Goal: Task Accomplishment & Management: Manage account settings

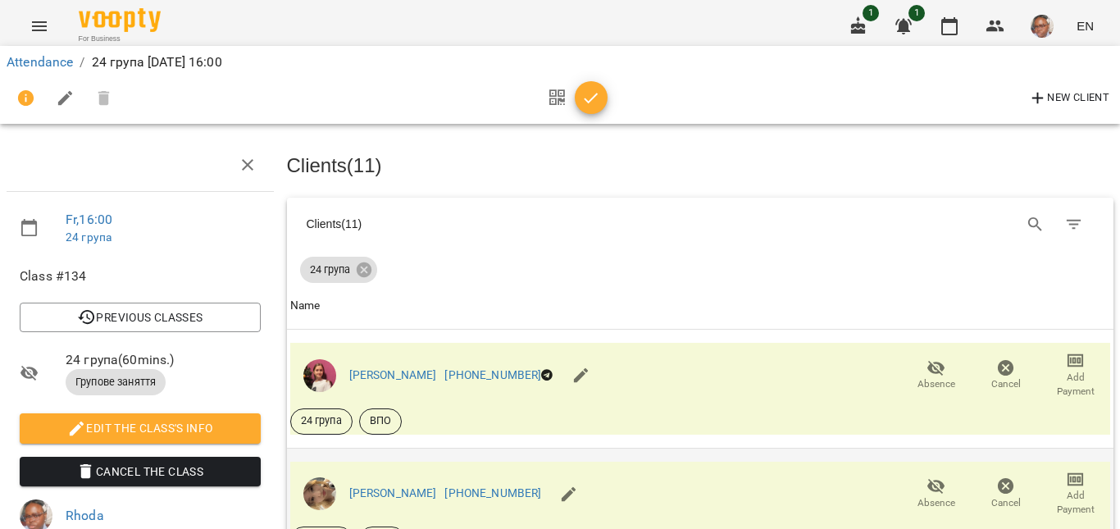
scroll to position [216, 0]
click at [924, 496] on span "Absence" at bounding box center [936, 503] width 38 height 14
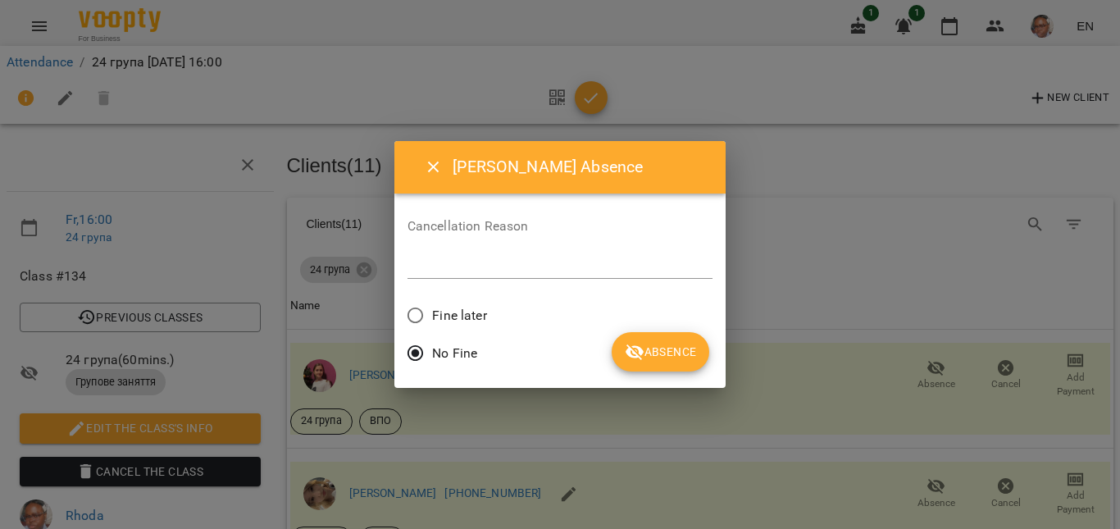
click at [657, 261] on textarea at bounding box center [560, 265] width 306 height 16
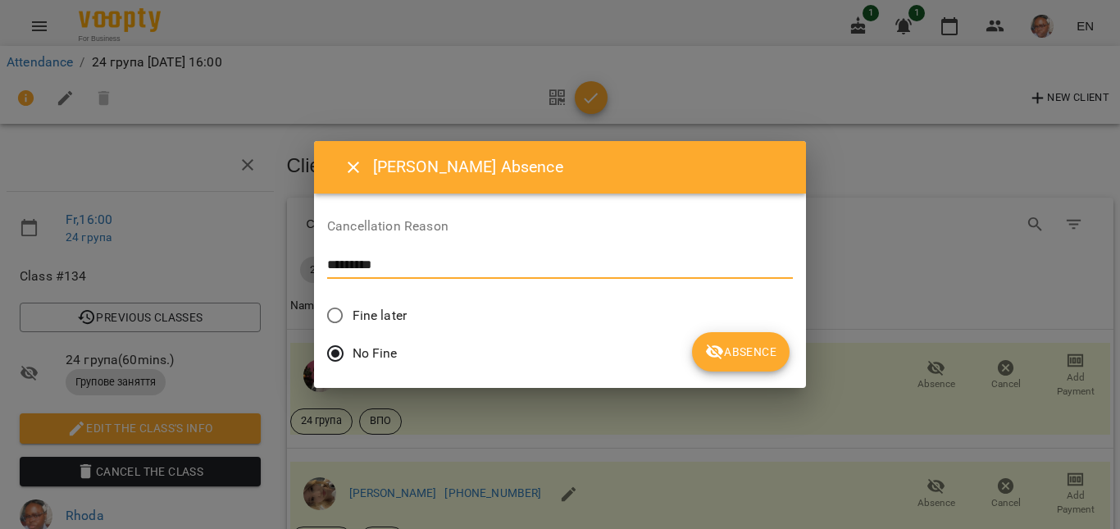
type textarea "*********"
click at [706, 349] on icon "submit" at bounding box center [715, 352] width 18 height 16
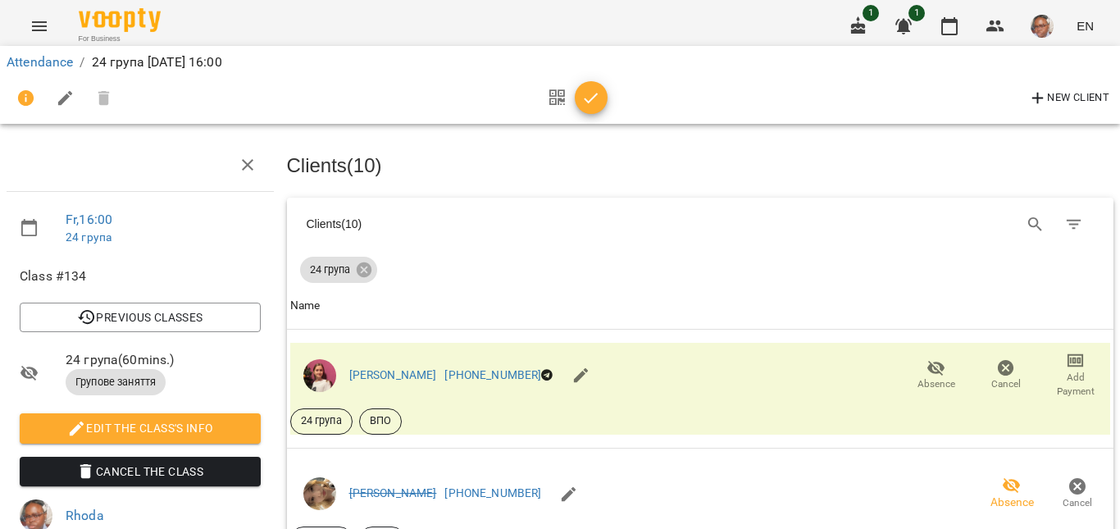
scroll to position [1008, 0]
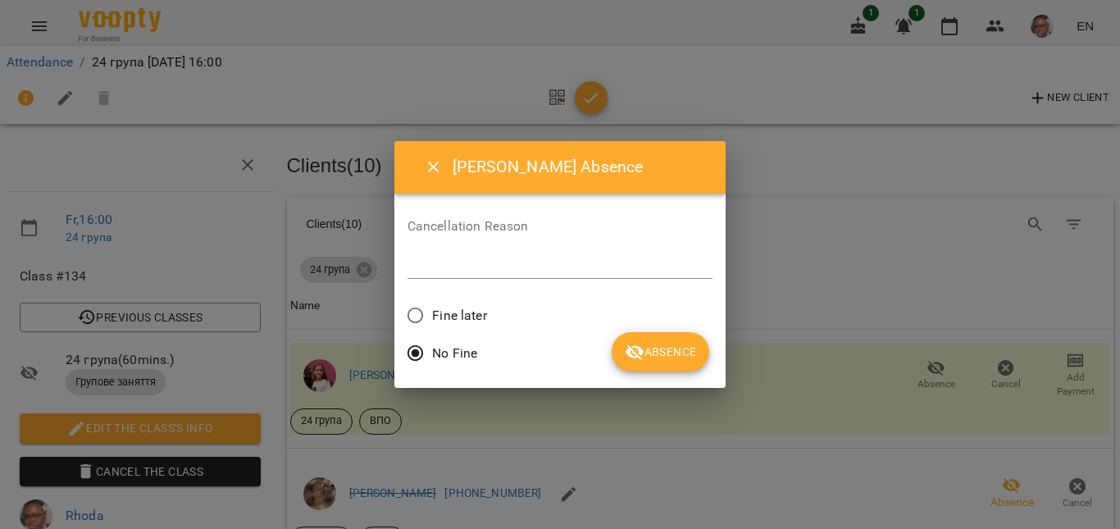
click at [671, 275] on div "*" at bounding box center [560, 266] width 306 height 26
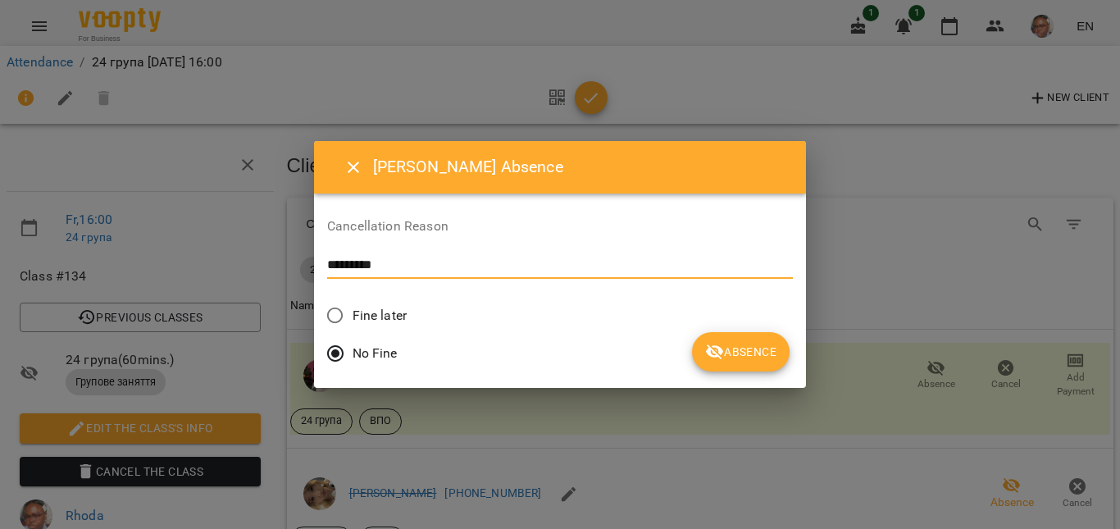
type textarea "*********"
click at [705, 343] on span "Absence" at bounding box center [740, 352] width 71 height 20
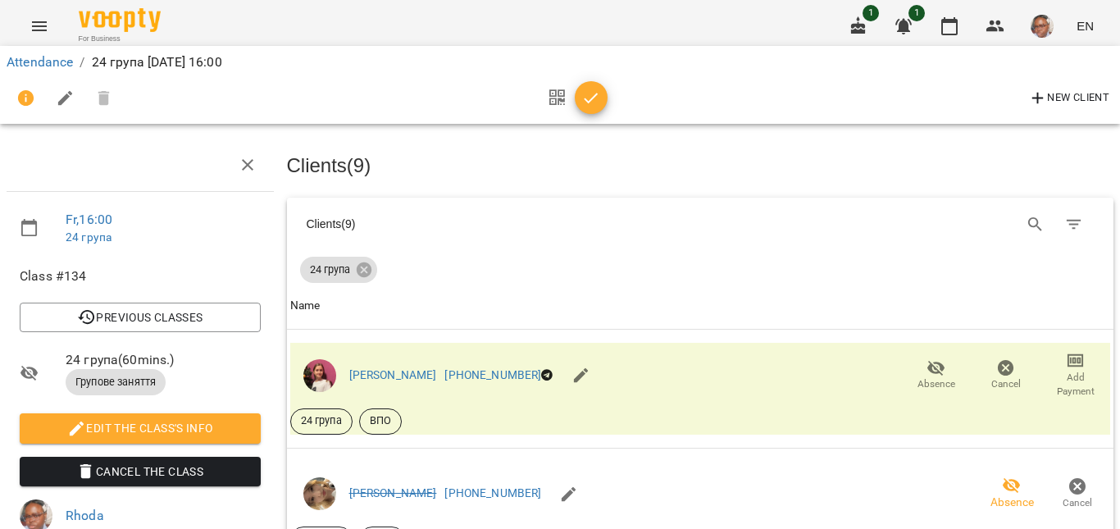
scroll to position [0, 0]
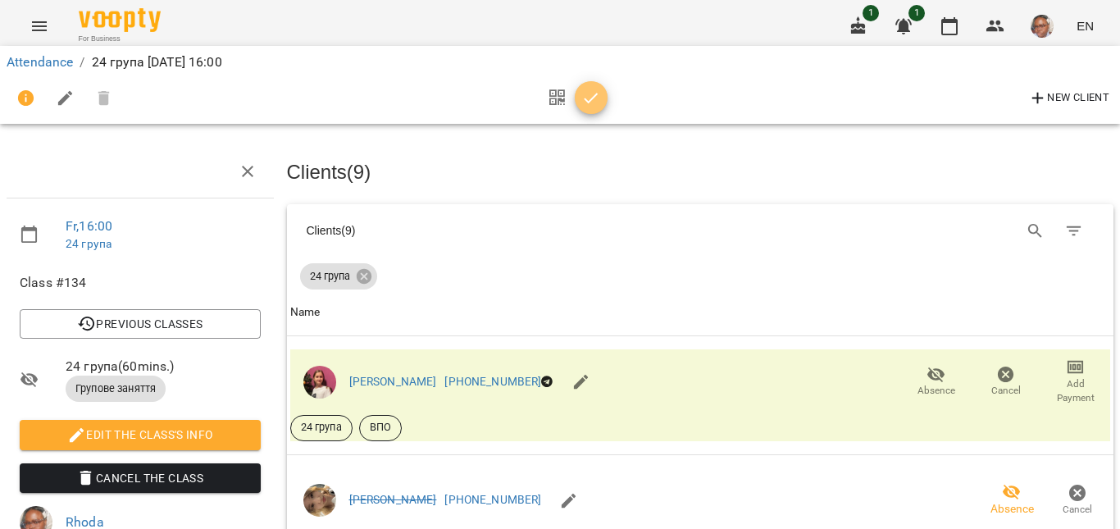
click at [586, 111] on button "button" at bounding box center [591, 97] width 33 height 33
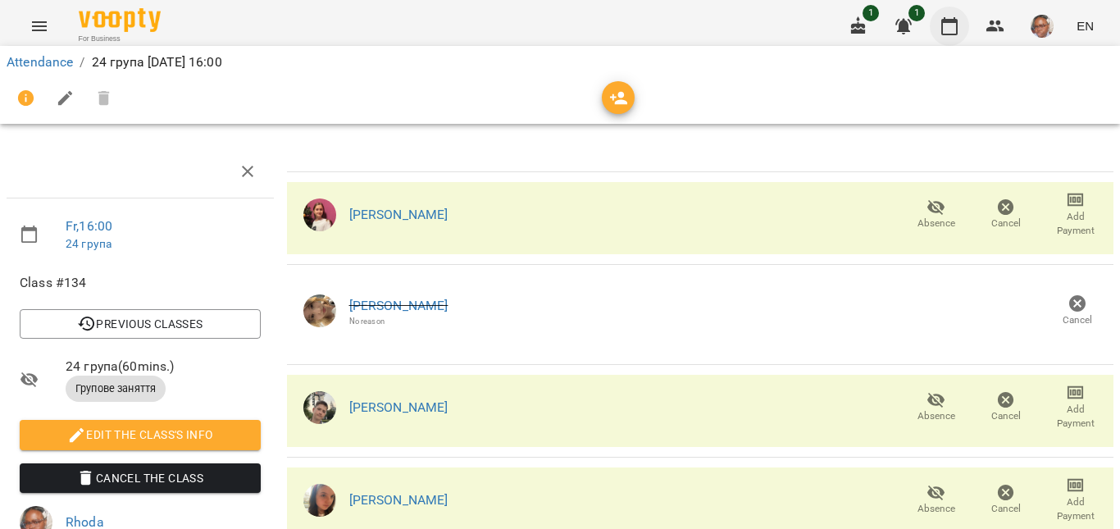
click at [945, 39] on button "button" at bounding box center [949, 26] width 39 height 39
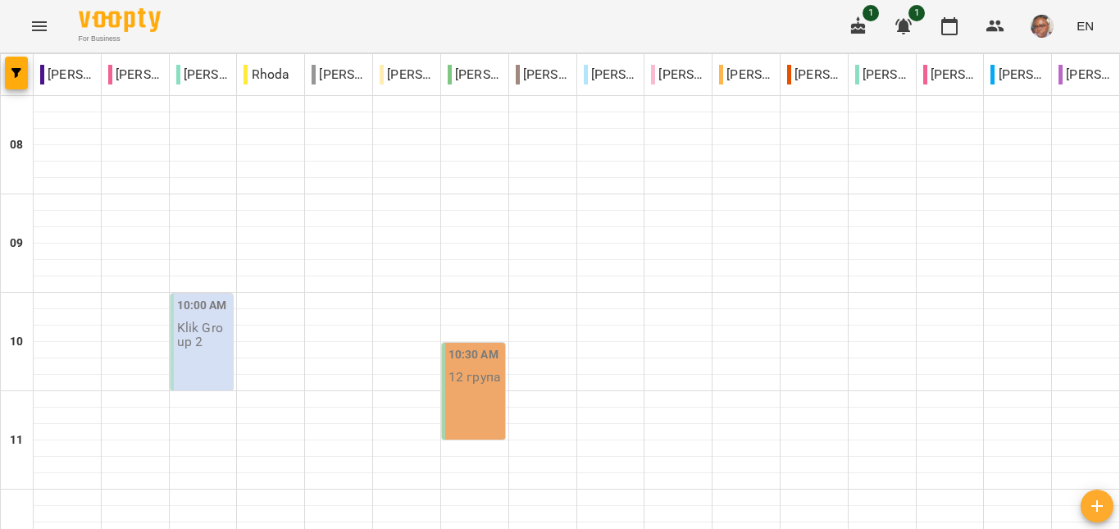
scroll to position [799, 0]
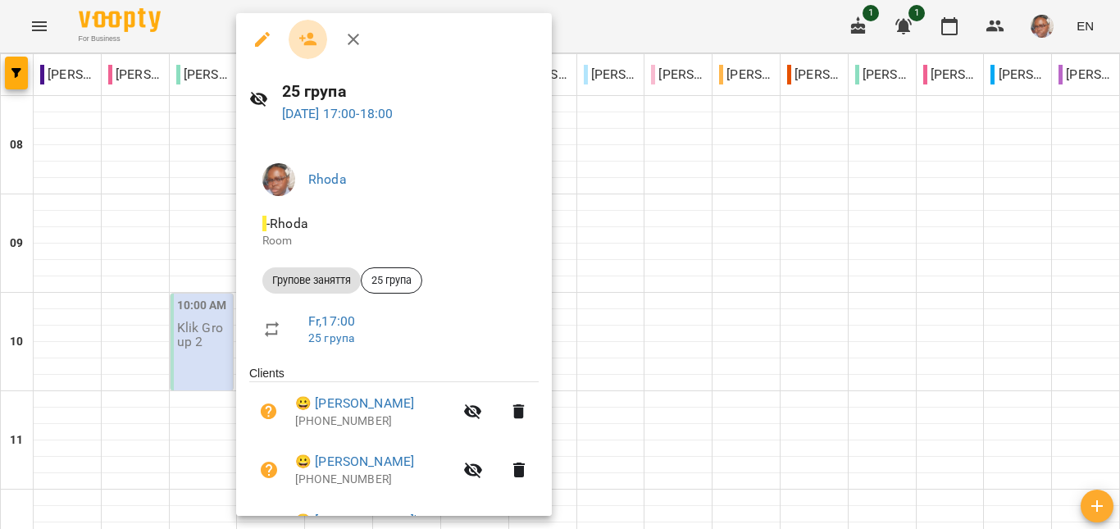
click at [304, 25] on button "button" at bounding box center [308, 39] width 39 height 39
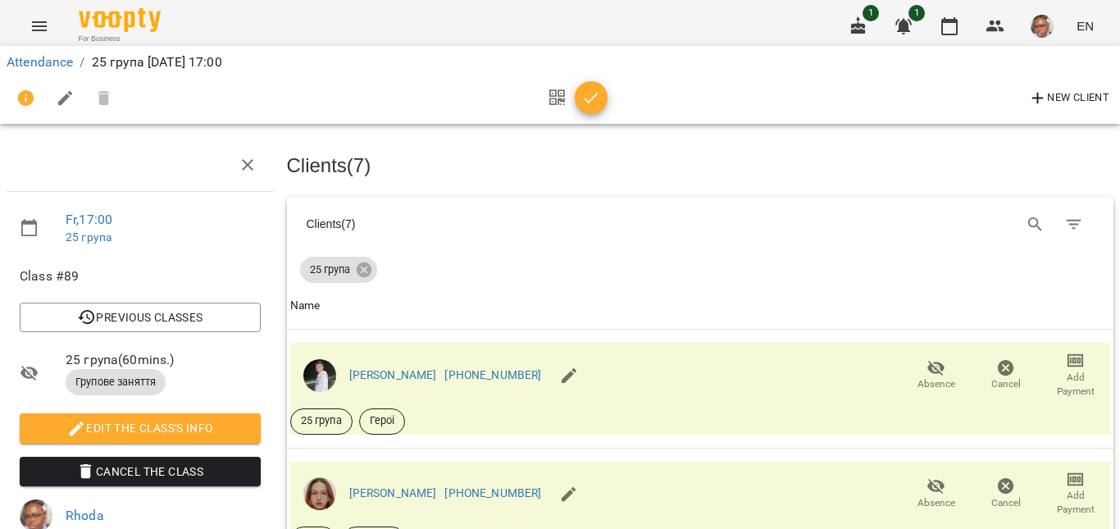
scroll to position [123, 0]
